Goal: Communication & Community: Answer question/provide support

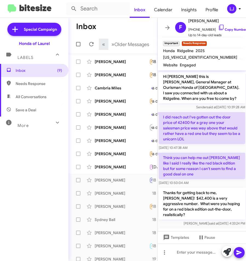
scroll to position [171, 0]
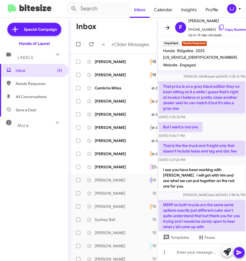
click at [165, 24] on icon at bounding box center [167, 27] width 7 height 7
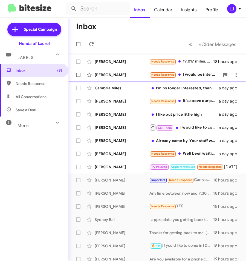
click at [113, 76] on div "[PERSON_NAME]" at bounding box center [122, 74] width 55 height 5
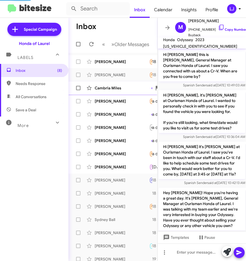
scroll to position [144, 0]
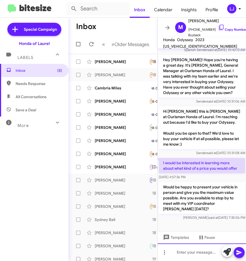
click at [185, 254] on div at bounding box center [202, 252] width 89 height 18
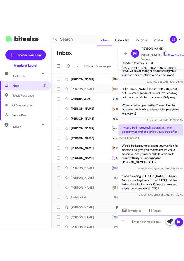
scroll to position [180, 0]
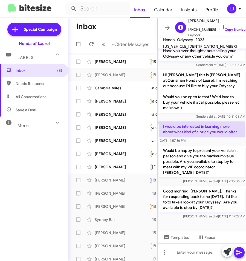
click at [228, 25] on span "[PHONE_NUMBER] Copy Number" at bounding box center [217, 28] width 59 height 8
click at [225, 27] on link "Copy Number" at bounding box center [232, 29] width 29 height 4
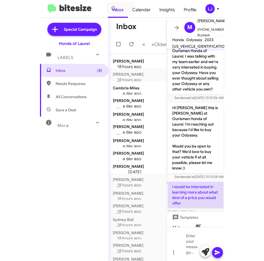
scroll to position [164, 0]
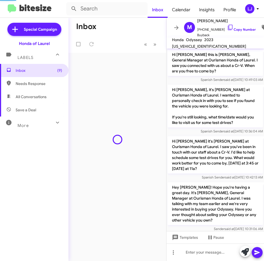
scroll to position [200, 0]
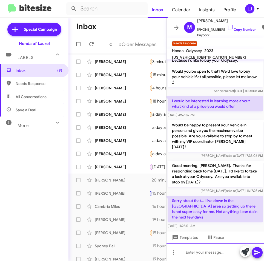
click at [202, 252] on div at bounding box center [214, 252] width 97 height 18
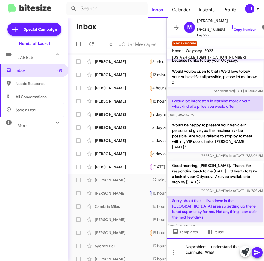
click at [216, 253] on div "No problem. I understand the commute. What" at bounding box center [214, 249] width 97 height 23
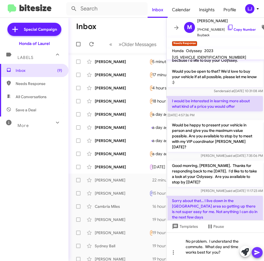
click at [256, 251] on icon at bounding box center [256, 252] width 5 height 5
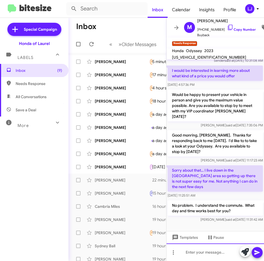
scroll to position [237, 0]
